Goal: Obtain resource: Obtain resource

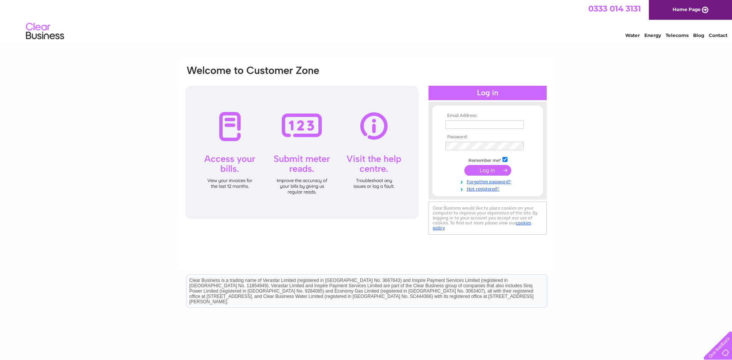
type input "jeanpearson246@btinternet.com"
click at [487, 169] on input "submit" at bounding box center [487, 170] width 47 height 11
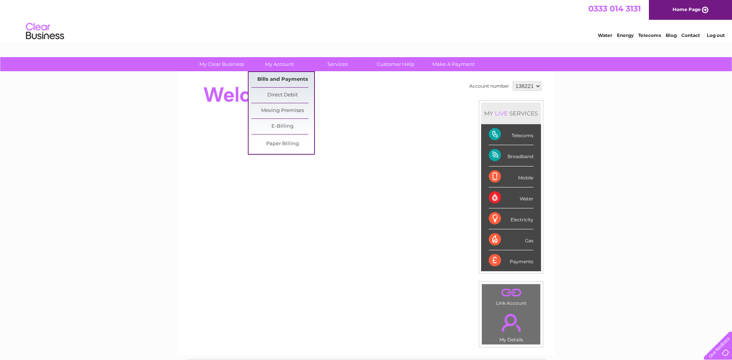
click at [287, 79] on link "Bills and Payments" at bounding box center [282, 79] width 63 height 15
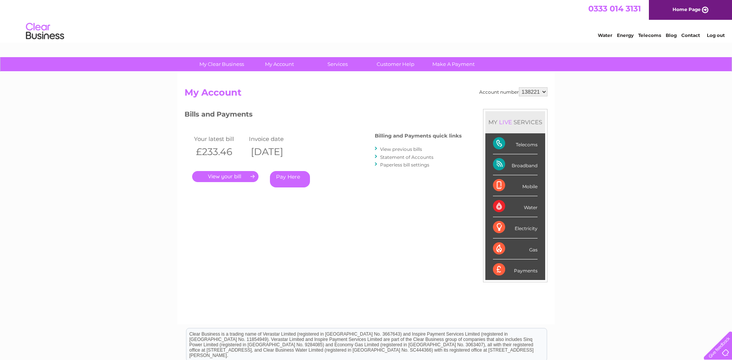
click at [239, 176] on link "." at bounding box center [225, 176] width 66 height 11
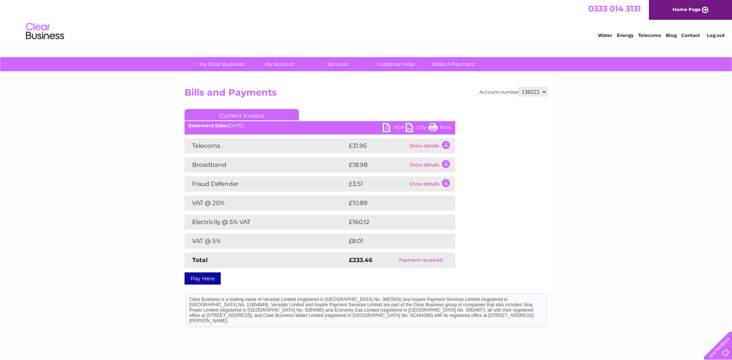
click at [445, 149] on td "Show details" at bounding box center [431, 145] width 48 height 15
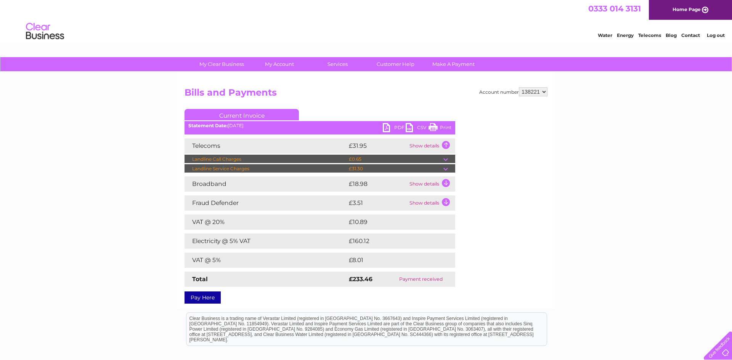
click at [444, 182] on td "Show details" at bounding box center [431, 183] width 48 height 15
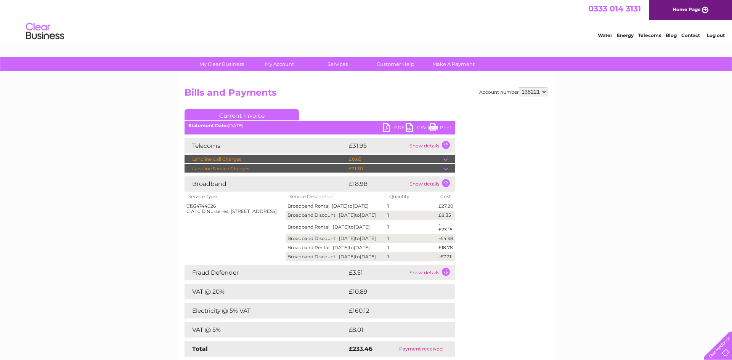
click at [446, 280] on td "Show details" at bounding box center [431, 272] width 48 height 15
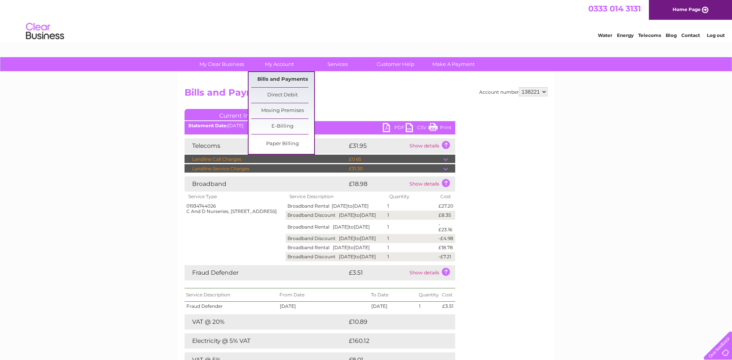
click at [282, 79] on link "Bills and Payments" at bounding box center [282, 79] width 63 height 15
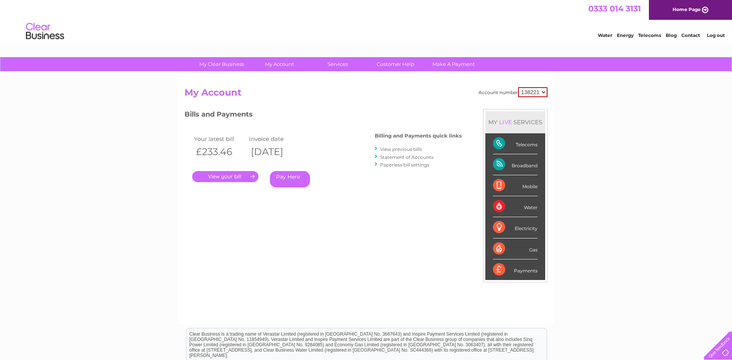
click at [403, 149] on link "View previous bills" at bounding box center [401, 149] width 42 height 6
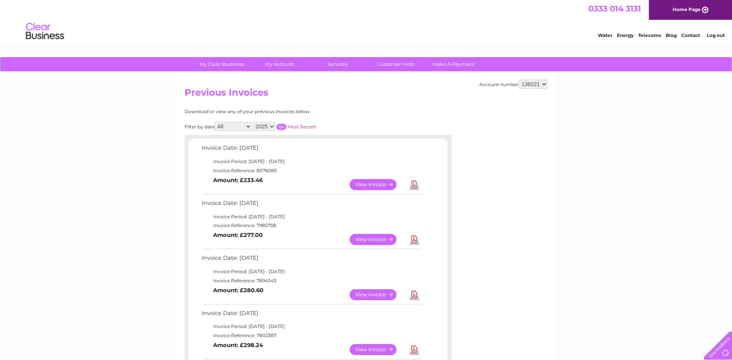
click at [373, 240] on link "View" at bounding box center [377, 239] width 56 height 11
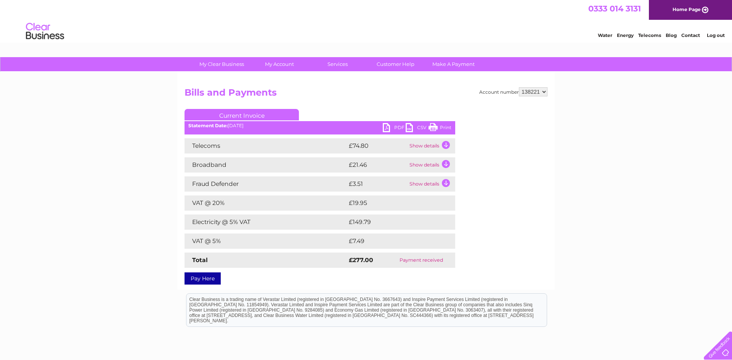
click at [444, 147] on td "Show details" at bounding box center [431, 145] width 48 height 15
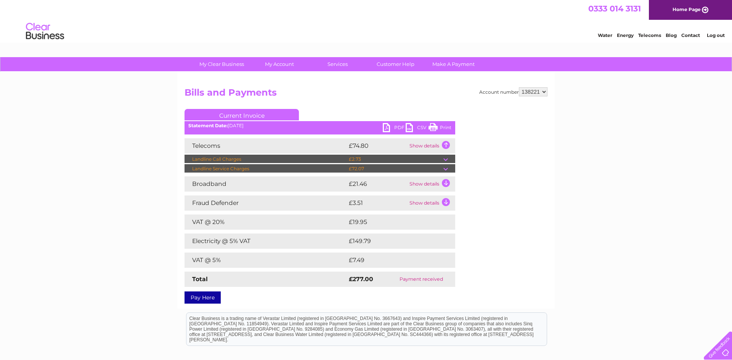
click at [443, 183] on td "Show details" at bounding box center [431, 183] width 48 height 15
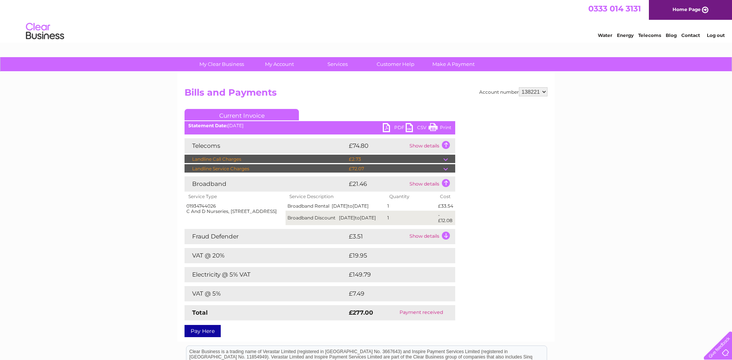
click at [445, 242] on td "Show details" at bounding box center [431, 236] width 48 height 15
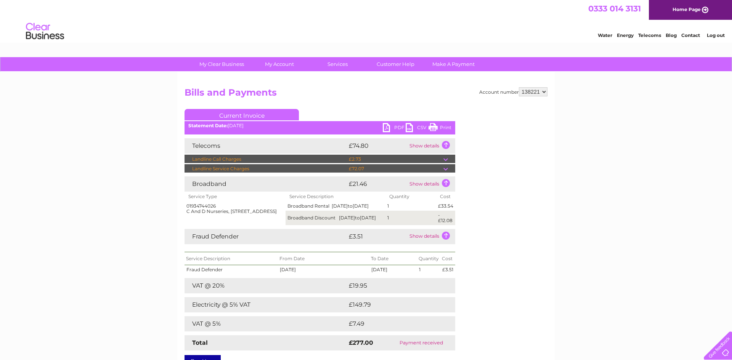
click at [445, 125] on link "Print" at bounding box center [439, 128] width 23 height 11
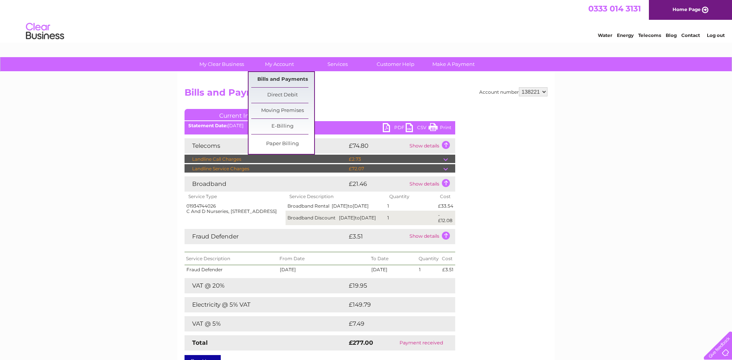
click at [271, 78] on link "Bills and Payments" at bounding box center [282, 79] width 63 height 15
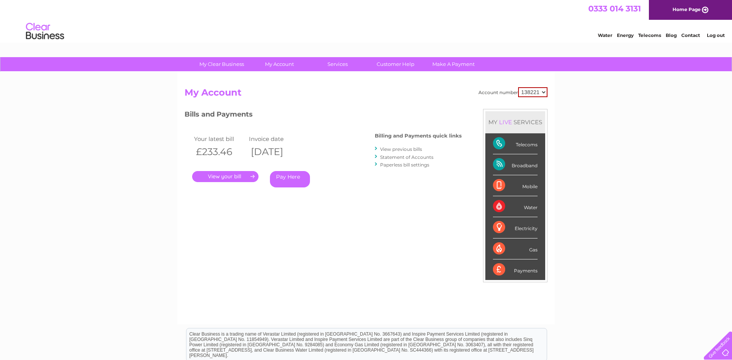
click at [415, 149] on link "View previous bills" at bounding box center [401, 149] width 42 height 6
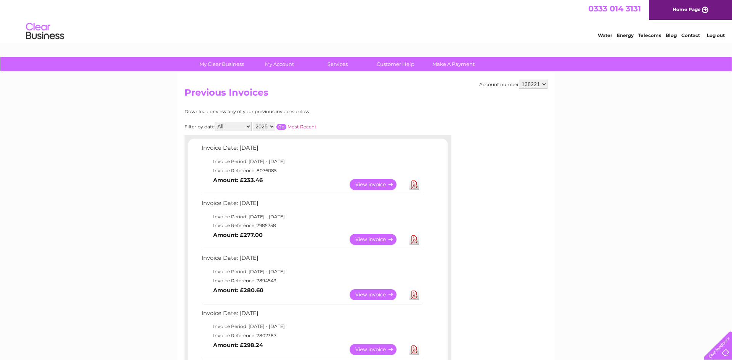
click at [376, 294] on link "View" at bounding box center [377, 294] width 56 height 11
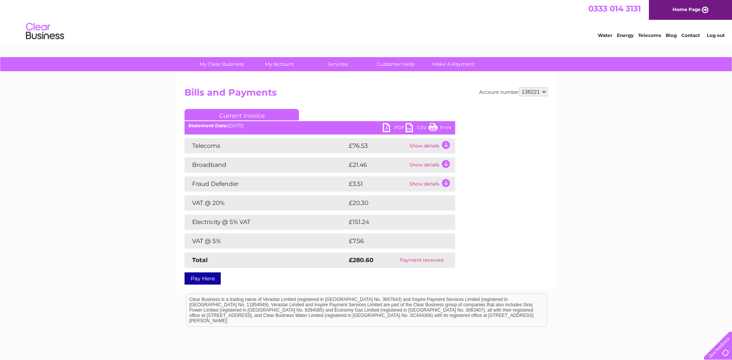
click at [444, 146] on td "Show details" at bounding box center [431, 145] width 48 height 15
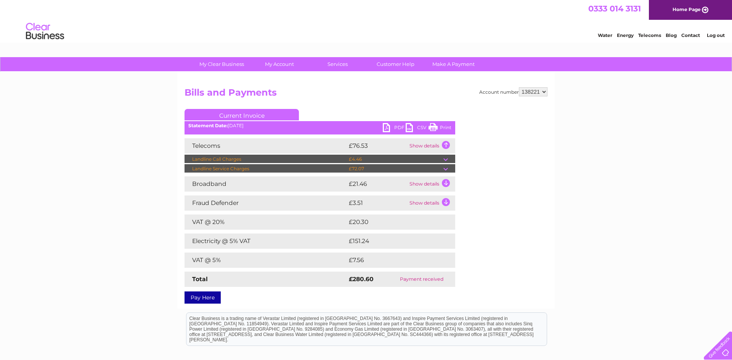
drag, startPoint x: 444, startPoint y: 183, endPoint x: 442, endPoint y: 195, distance: 11.7
click at [444, 185] on td "Show details" at bounding box center [431, 183] width 48 height 15
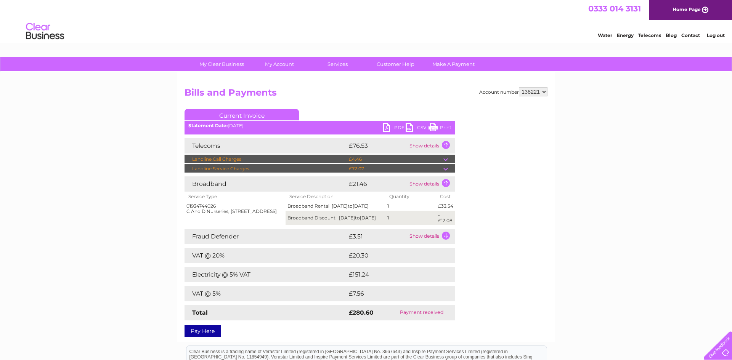
click at [447, 240] on td "Show details" at bounding box center [431, 236] width 48 height 15
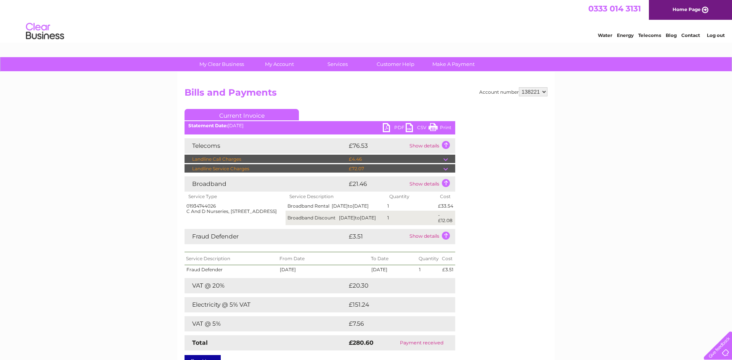
click at [447, 127] on link "Print" at bounding box center [439, 128] width 23 height 11
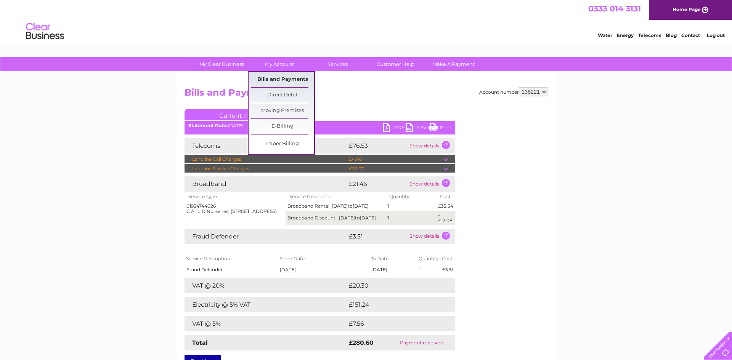
click at [283, 78] on link "Bills and Payments" at bounding box center [282, 79] width 63 height 15
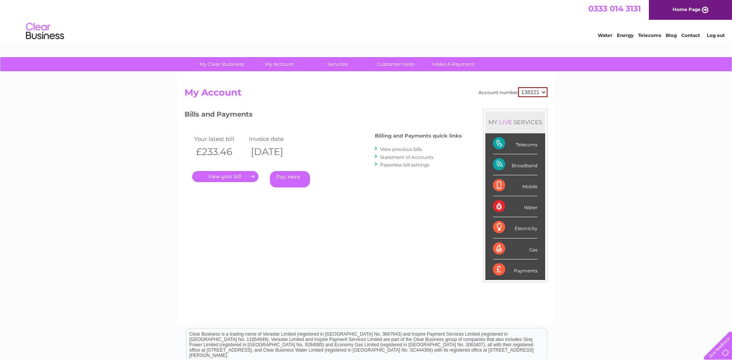
click at [391, 147] on link "View previous bills" at bounding box center [401, 149] width 42 height 6
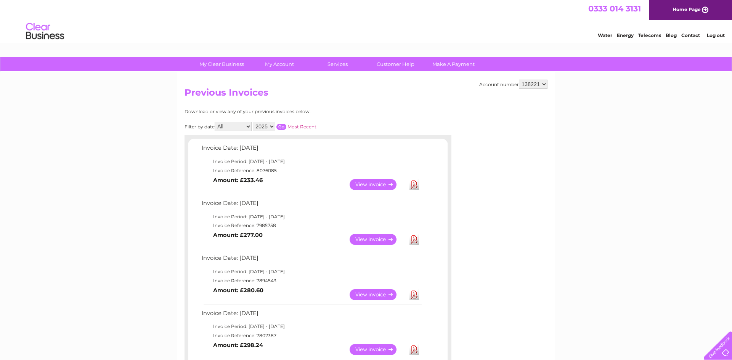
click at [379, 351] on link "View" at bounding box center [377, 349] width 56 height 11
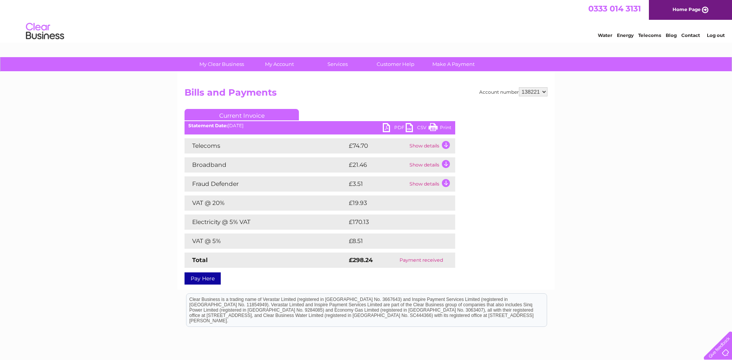
click at [446, 146] on td "Show details" at bounding box center [431, 145] width 48 height 15
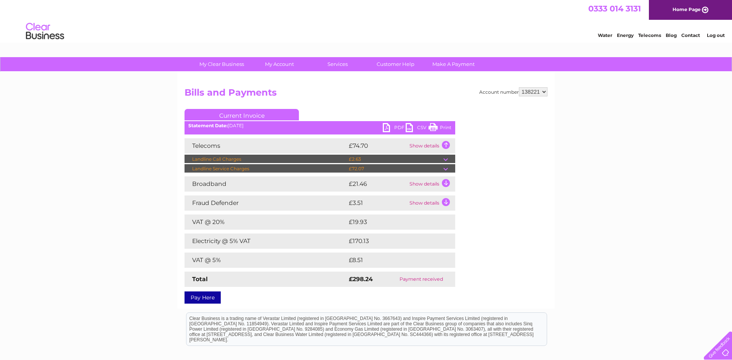
click at [446, 186] on td "Show details" at bounding box center [431, 183] width 48 height 15
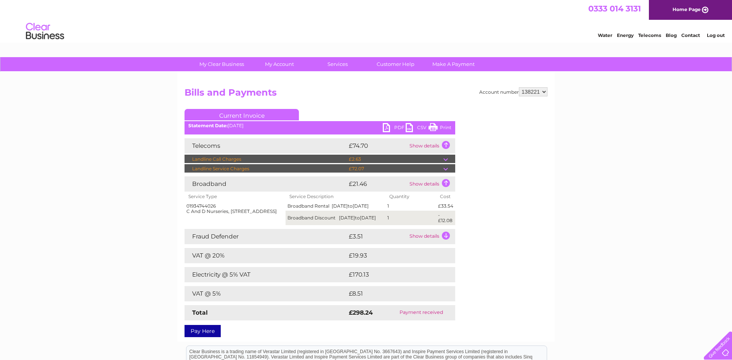
click at [447, 242] on td "Show details" at bounding box center [431, 236] width 48 height 15
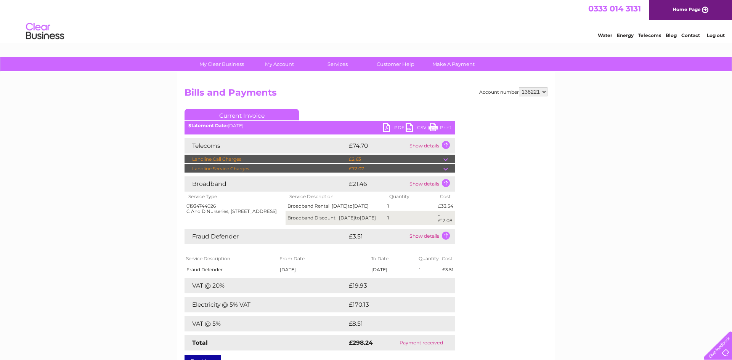
click at [449, 125] on link "Print" at bounding box center [439, 128] width 23 height 11
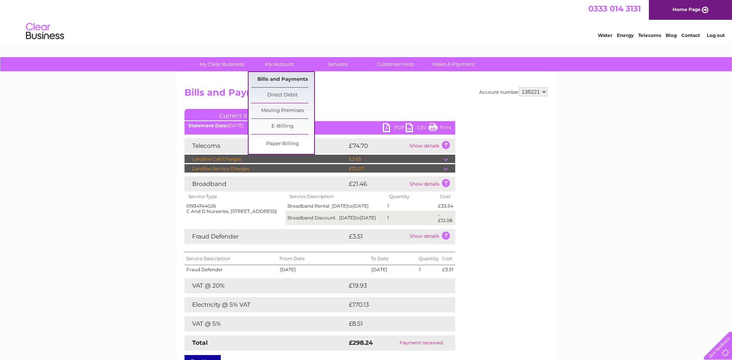
click at [285, 80] on link "Bills and Payments" at bounding box center [282, 79] width 63 height 15
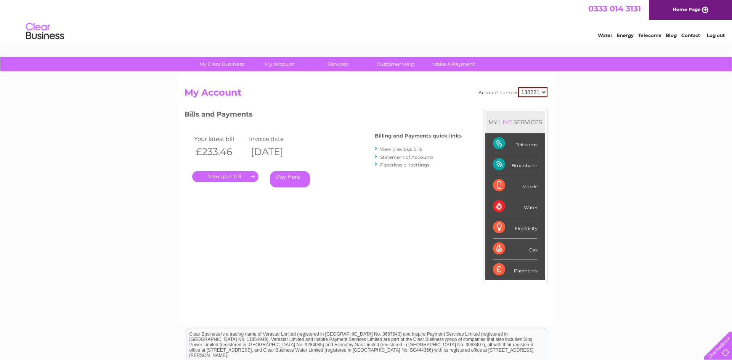
click at [407, 147] on link "View previous bills" at bounding box center [401, 149] width 42 height 6
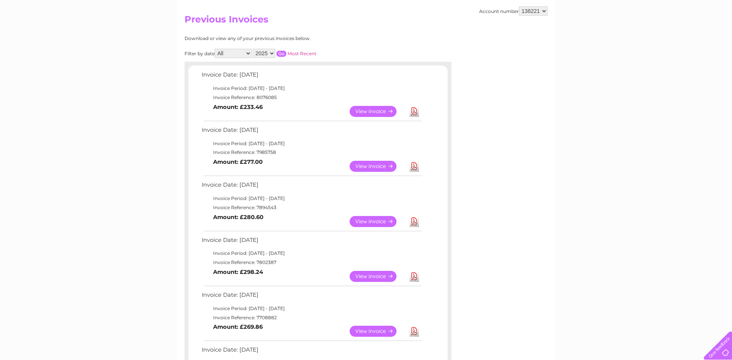
scroll to position [78, 0]
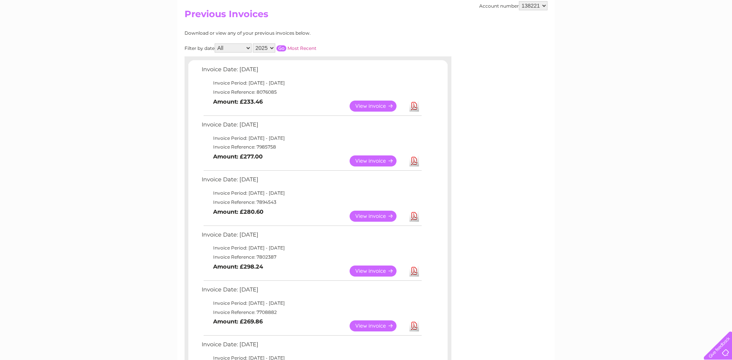
click at [386, 327] on link "View" at bounding box center [377, 325] width 56 height 11
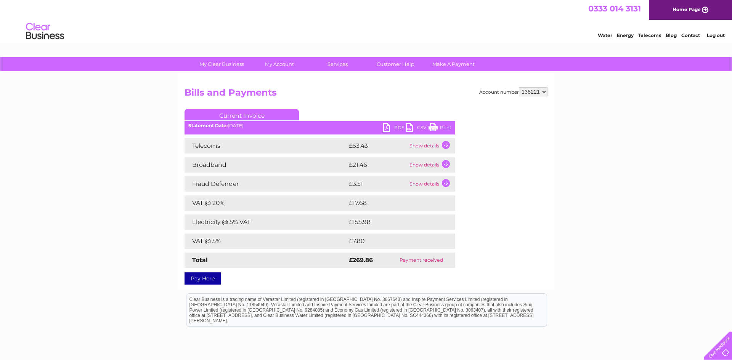
click at [447, 147] on td "Show details" at bounding box center [431, 145] width 48 height 15
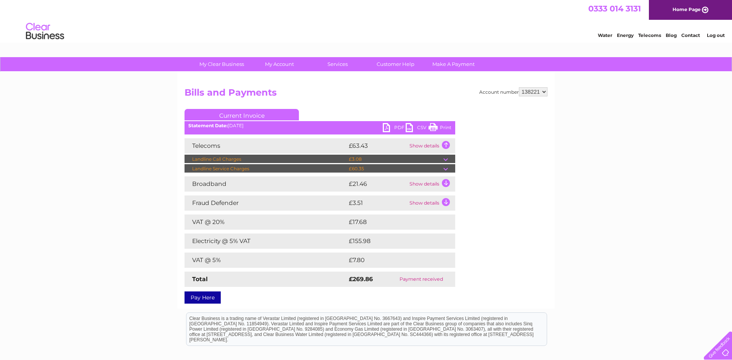
click at [447, 186] on td "Show details" at bounding box center [431, 183] width 48 height 15
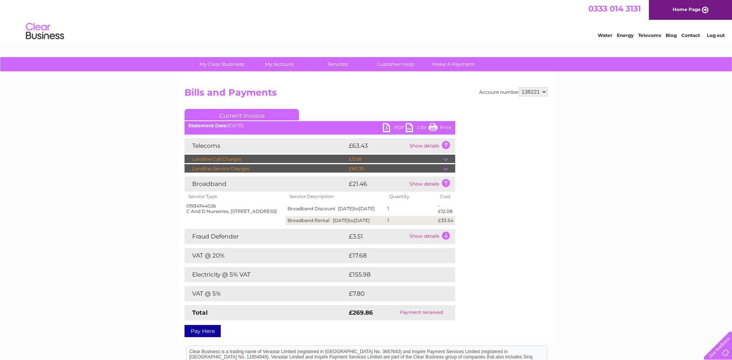
click at [446, 242] on td "Show details" at bounding box center [431, 236] width 48 height 15
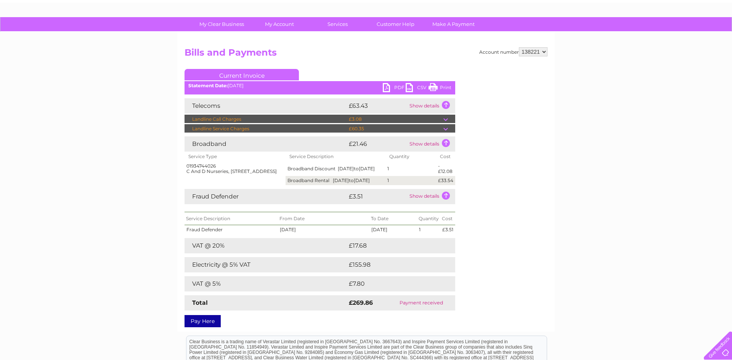
scroll to position [40, 0]
click at [450, 86] on link "Print" at bounding box center [439, 88] width 23 height 11
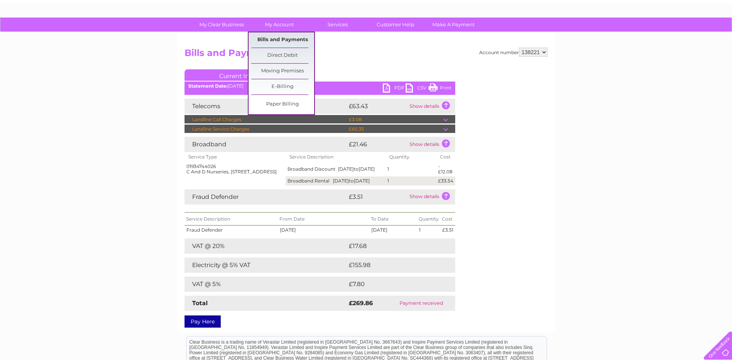
click at [289, 40] on link "Bills and Payments" at bounding box center [282, 39] width 63 height 15
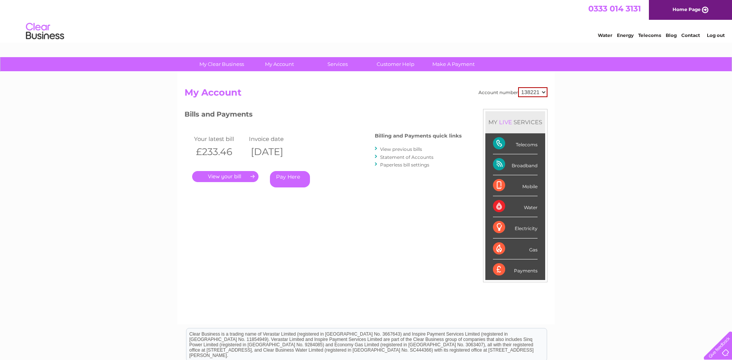
click at [406, 149] on link "View previous bills" at bounding box center [401, 149] width 42 height 6
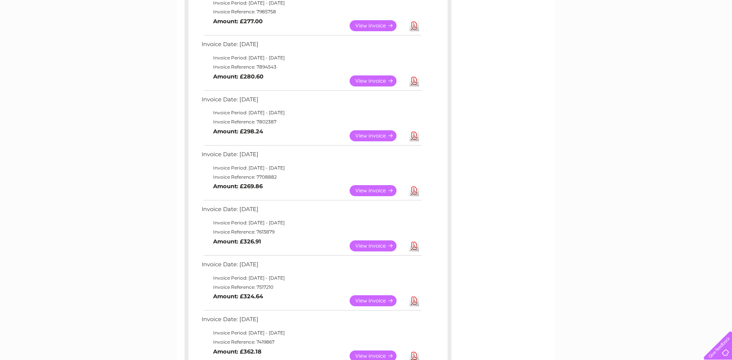
scroll to position [215, 0]
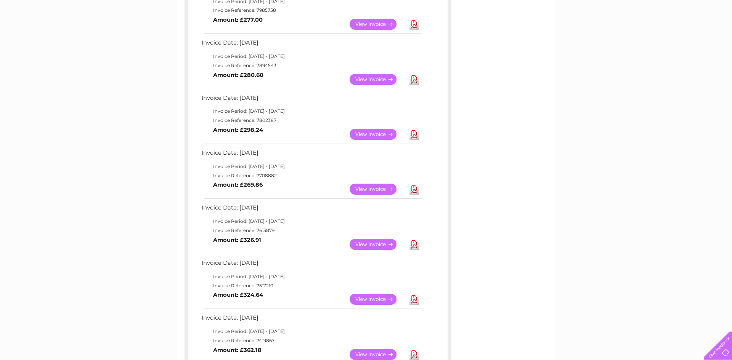
click at [375, 246] on link "View" at bounding box center [377, 244] width 56 height 11
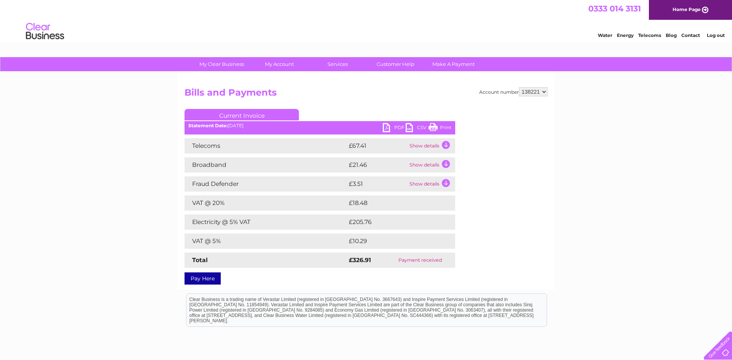
click at [446, 144] on td "Show details" at bounding box center [431, 145] width 48 height 15
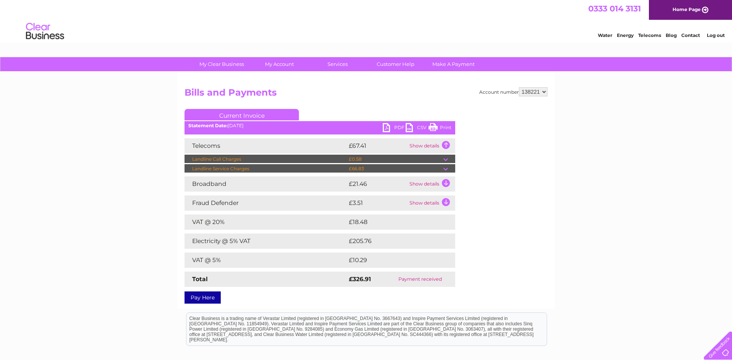
click at [447, 185] on td "Show details" at bounding box center [431, 183] width 48 height 15
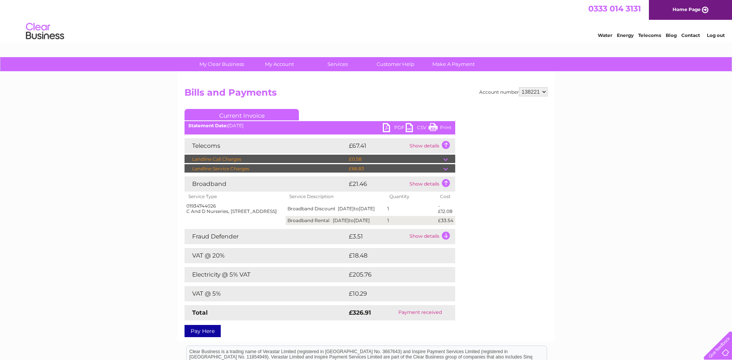
click at [444, 240] on td "Show details" at bounding box center [431, 236] width 48 height 15
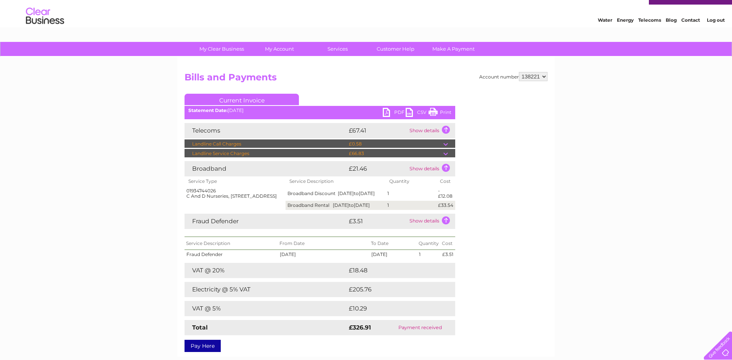
scroll to position [35, 0]
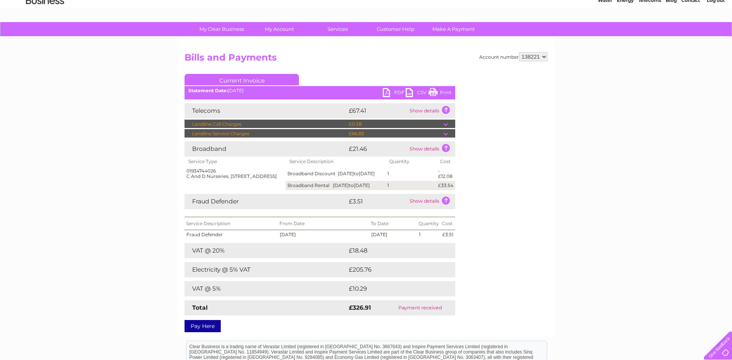
click at [446, 93] on link "Print" at bounding box center [439, 93] width 23 height 11
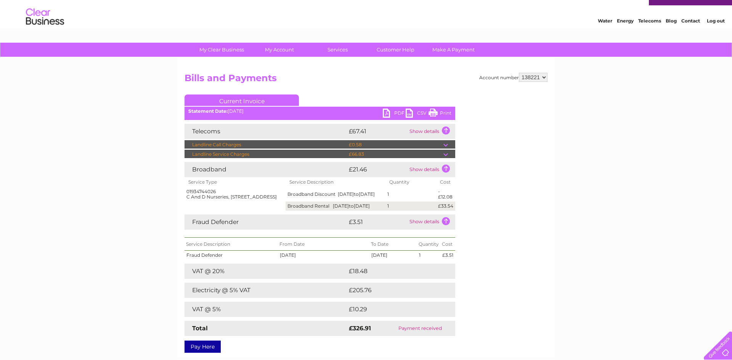
scroll to position [14, 0]
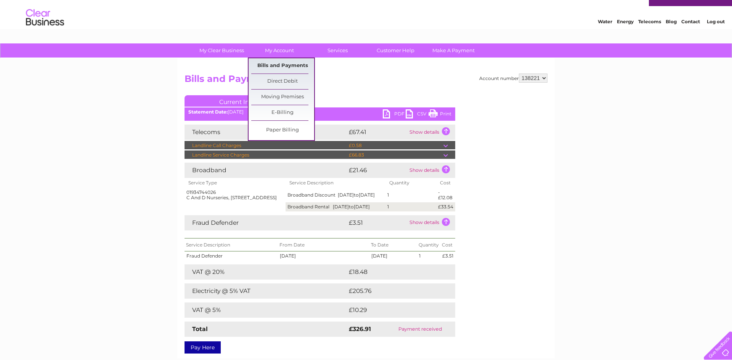
click at [285, 66] on link "Bills and Payments" at bounding box center [282, 65] width 63 height 15
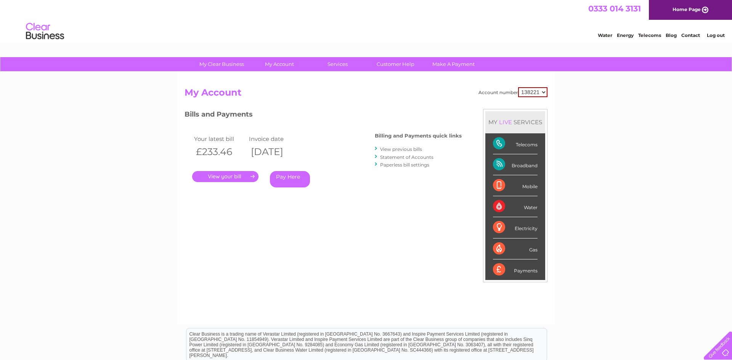
click at [403, 149] on link "View previous bills" at bounding box center [401, 149] width 42 height 6
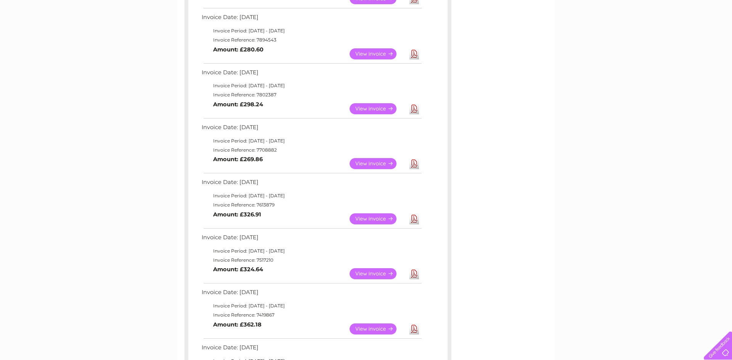
scroll to position [252, 0]
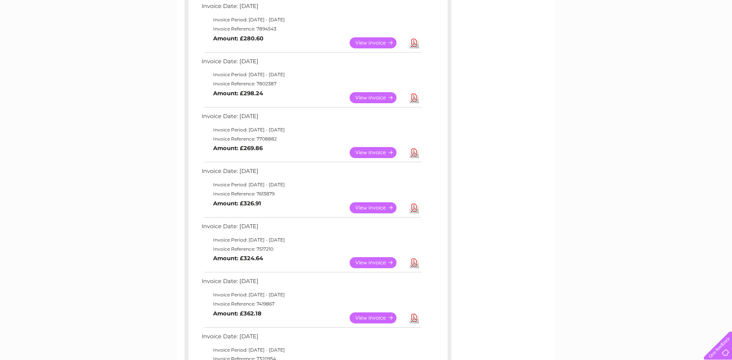
click at [373, 261] on link "View" at bounding box center [377, 262] width 56 height 11
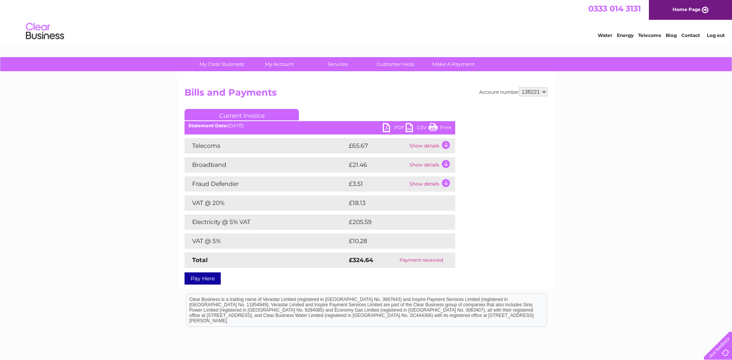
click at [445, 145] on td "Show details" at bounding box center [431, 145] width 48 height 15
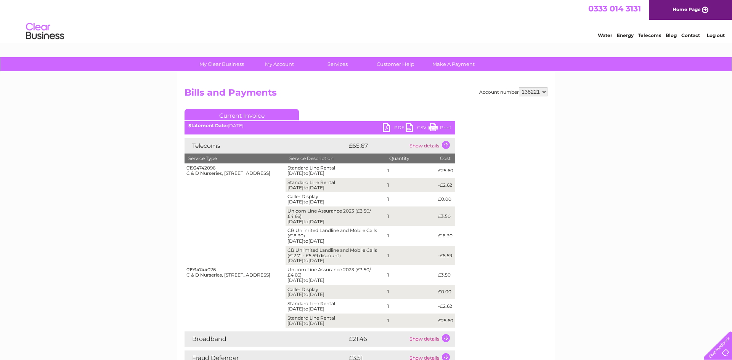
click at [447, 203] on td "£0.00" at bounding box center [445, 199] width 19 height 14
click at [445, 338] on td "Show details" at bounding box center [431, 338] width 48 height 15
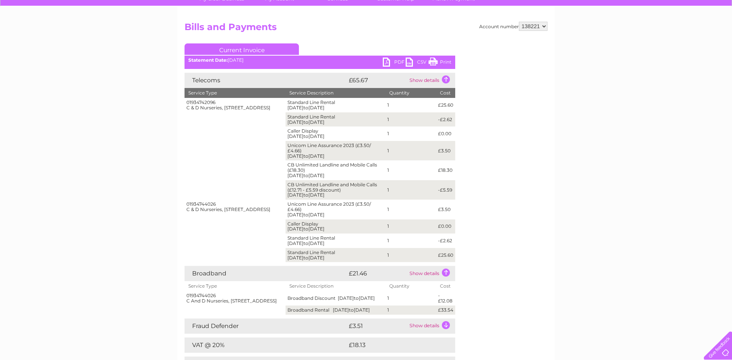
scroll to position [69, 0]
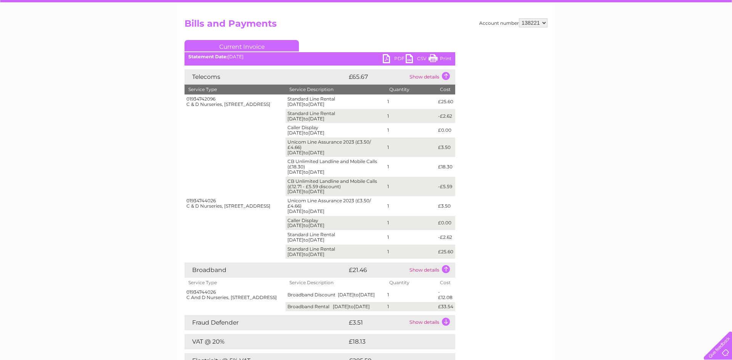
click at [445, 328] on td "Show details" at bounding box center [431, 322] width 48 height 15
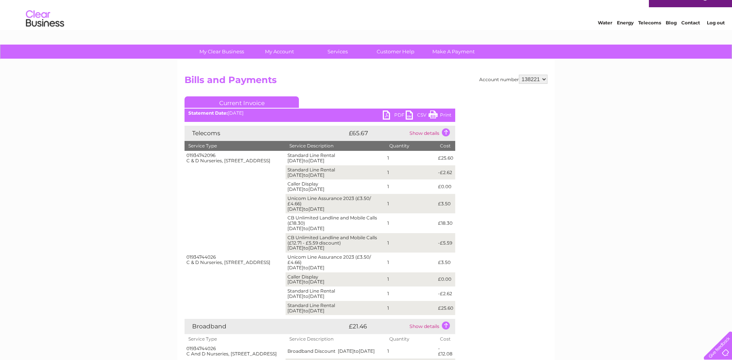
scroll to position [0, 0]
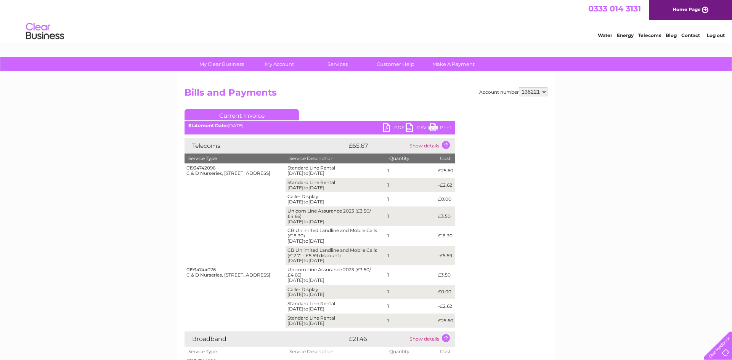
click at [445, 129] on link "Print" at bounding box center [439, 128] width 23 height 11
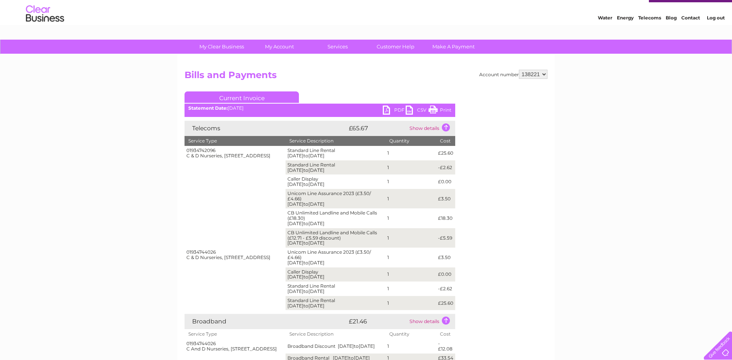
scroll to position [15, 0]
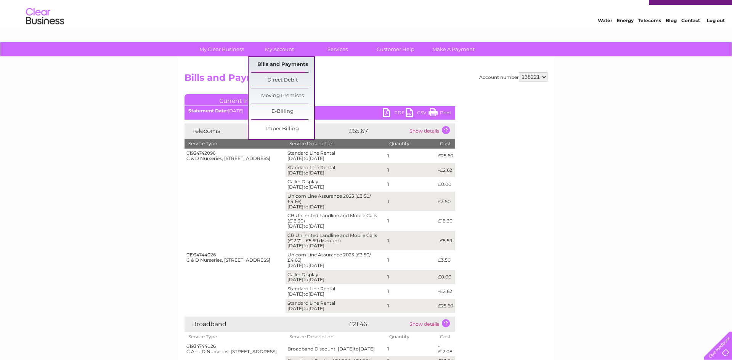
click at [293, 64] on link "Bills and Payments" at bounding box center [282, 64] width 63 height 15
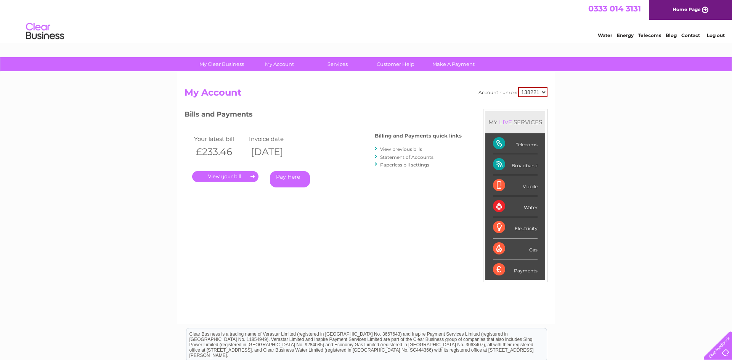
click at [393, 147] on link "View previous bills" at bounding box center [401, 149] width 42 height 6
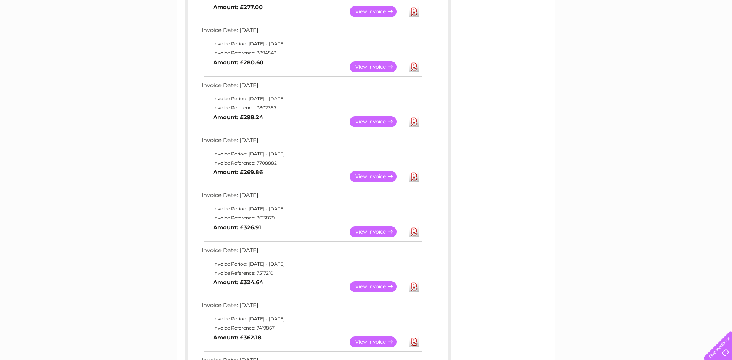
scroll to position [250, 0]
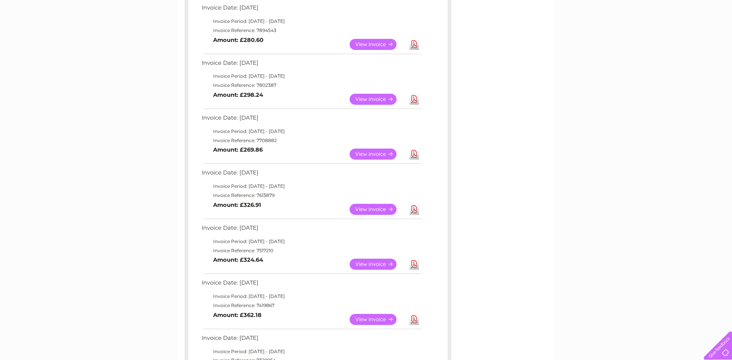
click at [376, 320] on link "View" at bounding box center [377, 319] width 56 height 11
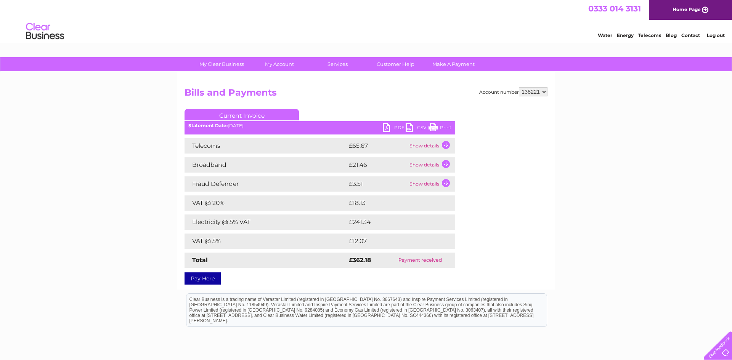
click at [446, 145] on td "Show details" at bounding box center [431, 145] width 48 height 15
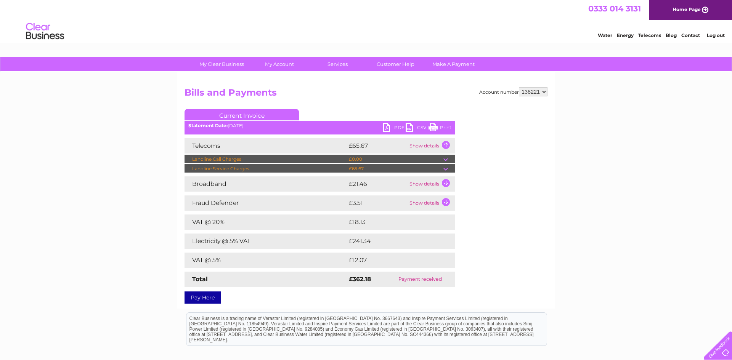
click at [447, 185] on td "Show details" at bounding box center [431, 183] width 48 height 15
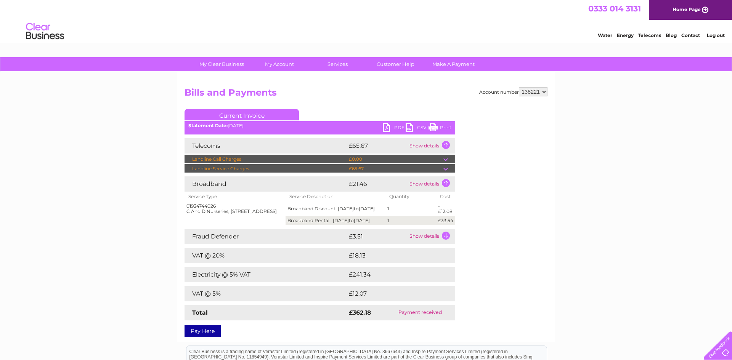
click at [446, 243] on td "Show details" at bounding box center [431, 236] width 48 height 15
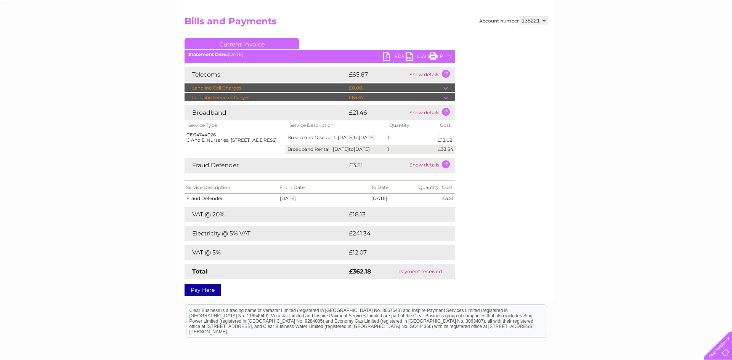
scroll to position [72, 0]
drag, startPoint x: 444, startPoint y: 53, endPoint x: 595, endPoint y: 3, distance: 159.8
click at [444, 53] on link "Print" at bounding box center [439, 56] width 23 height 11
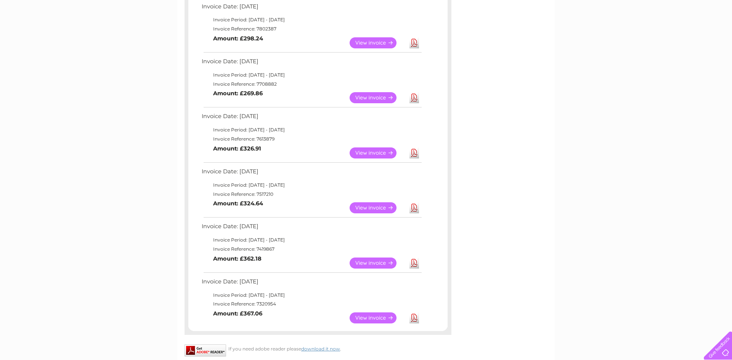
scroll to position [312, 0]
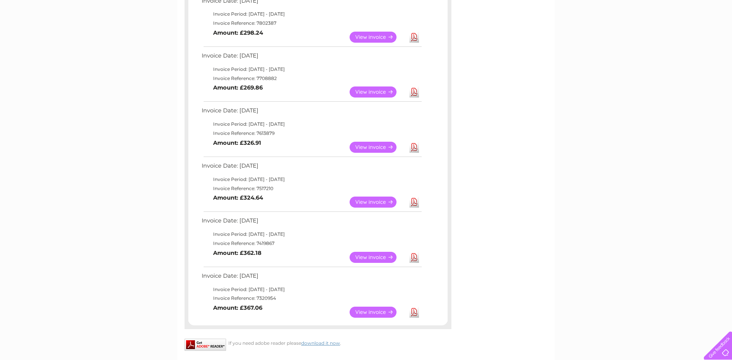
click at [379, 312] on link "View" at bounding box center [377, 312] width 56 height 11
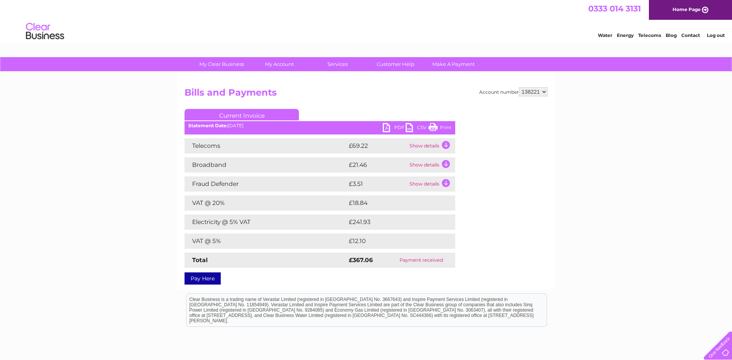
click at [446, 145] on td "Show details" at bounding box center [431, 145] width 48 height 15
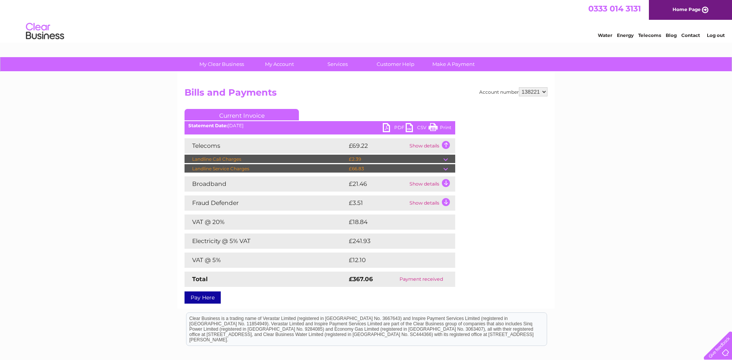
click at [447, 183] on td "Show details" at bounding box center [431, 183] width 48 height 15
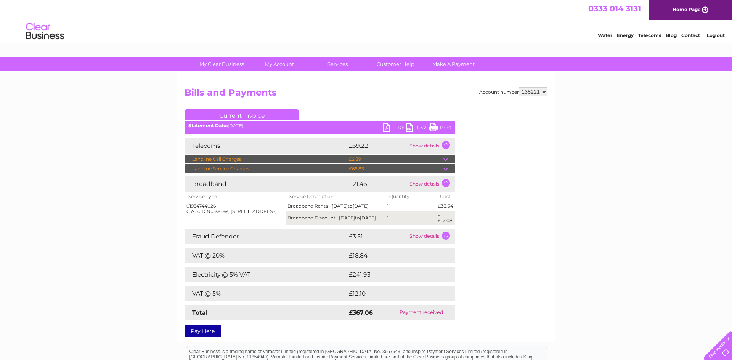
click at [445, 241] on td "Show details" at bounding box center [431, 236] width 48 height 15
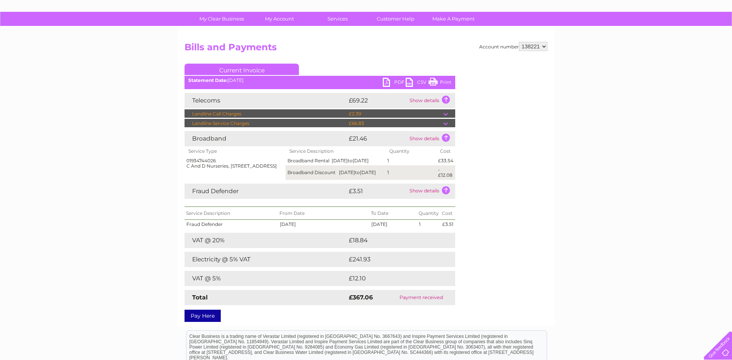
scroll to position [46, 0]
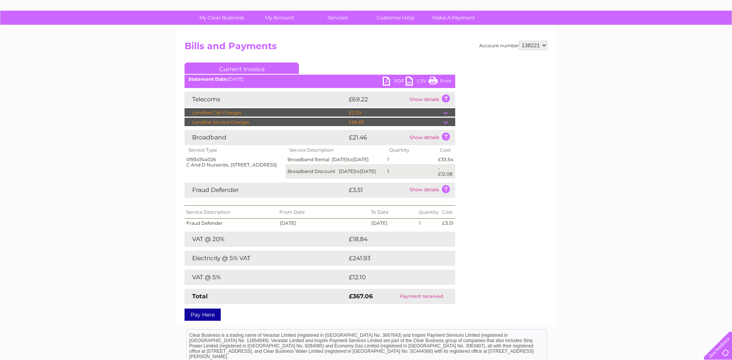
click at [446, 80] on link "Print" at bounding box center [439, 82] width 23 height 11
click at [445, 112] on td at bounding box center [449, 112] width 12 height 9
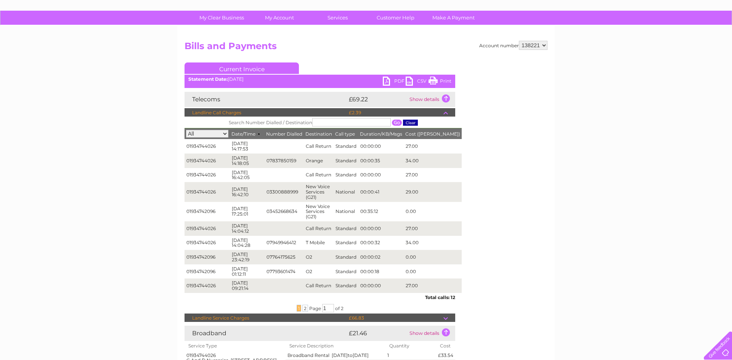
click at [447, 97] on td "Show details" at bounding box center [431, 99] width 48 height 15
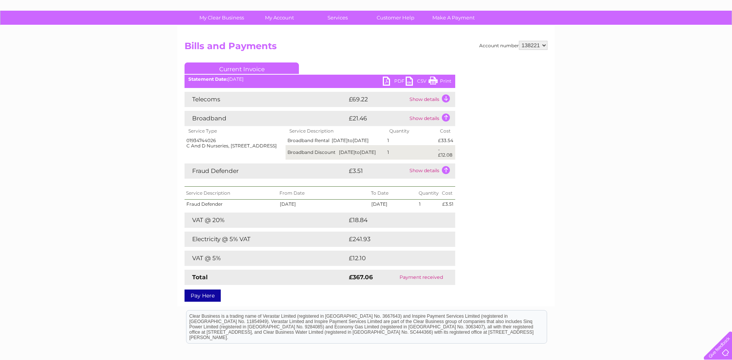
click at [444, 118] on td "Show details" at bounding box center [431, 118] width 48 height 15
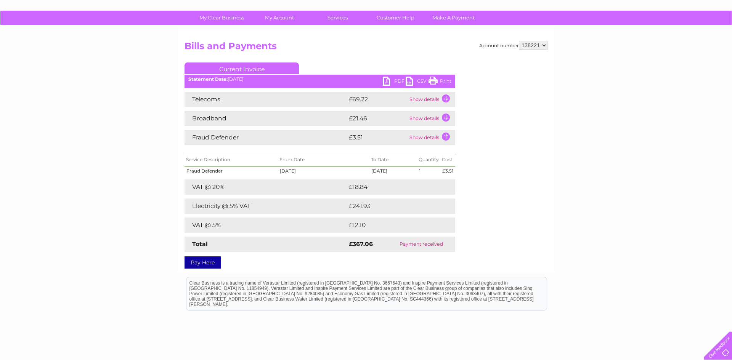
click at [447, 138] on td "Show details" at bounding box center [431, 137] width 48 height 15
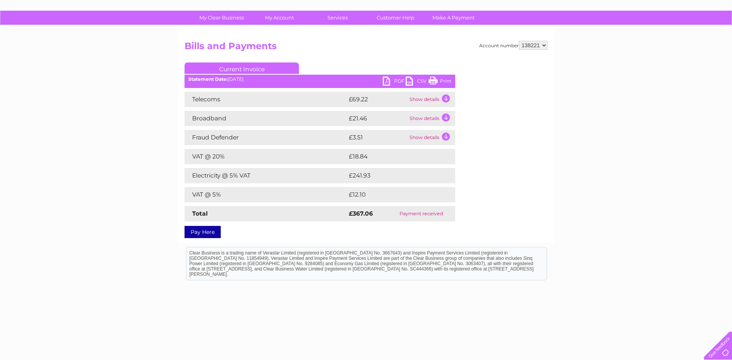
click at [445, 100] on td "Show details" at bounding box center [431, 99] width 48 height 15
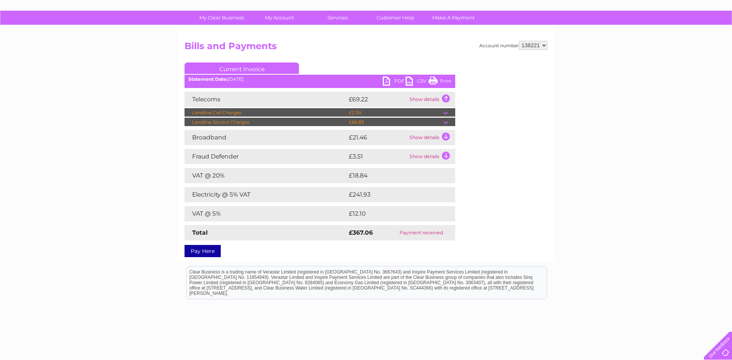
click at [444, 137] on td "Show details" at bounding box center [431, 137] width 48 height 15
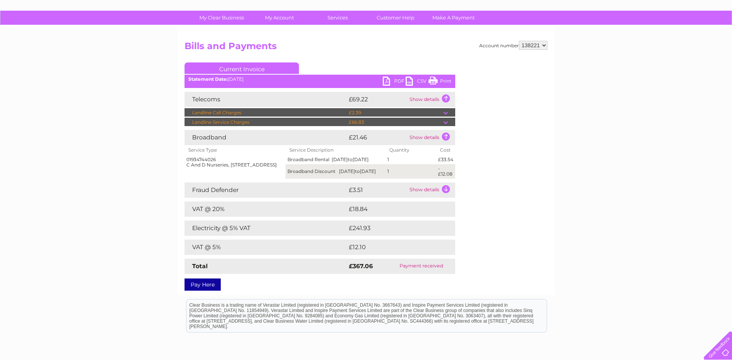
click at [445, 193] on td "Show details" at bounding box center [431, 190] width 48 height 15
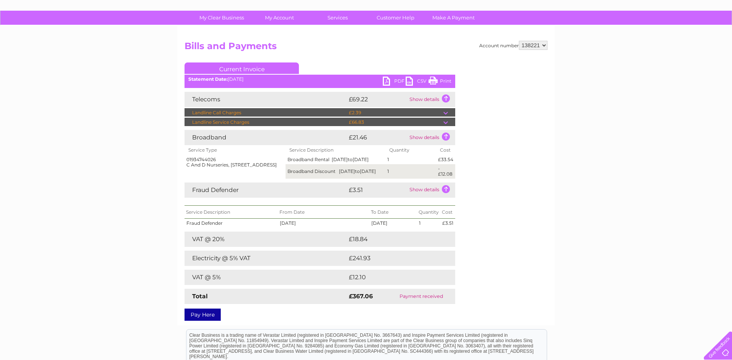
click at [446, 113] on td at bounding box center [449, 112] width 12 height 9
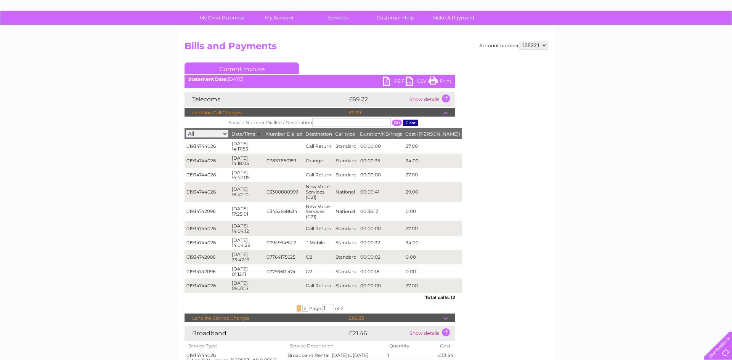
click at [447, 113] on td at bounding box center [449, 112] width 12 height 9
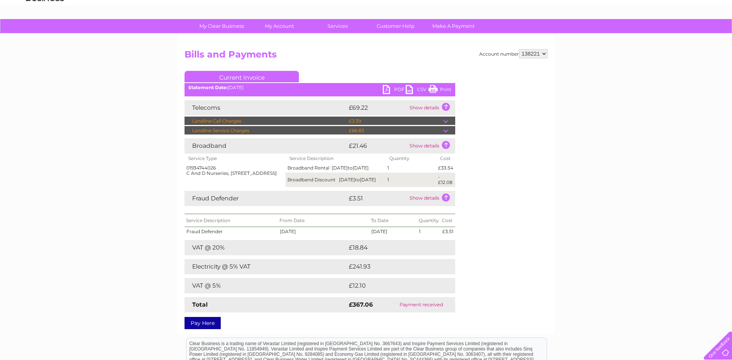
scroll to position [0, 0]
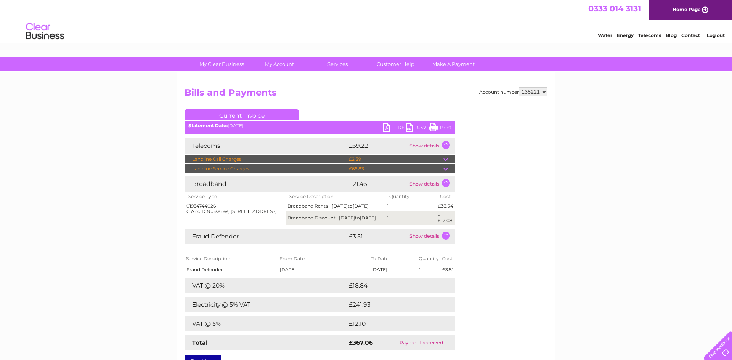
click at [621, 34] on link "Energy" at bounding box center [624, 35] width 17 height 6
